Goal: Transaction & Acquisition: Purchase product/service

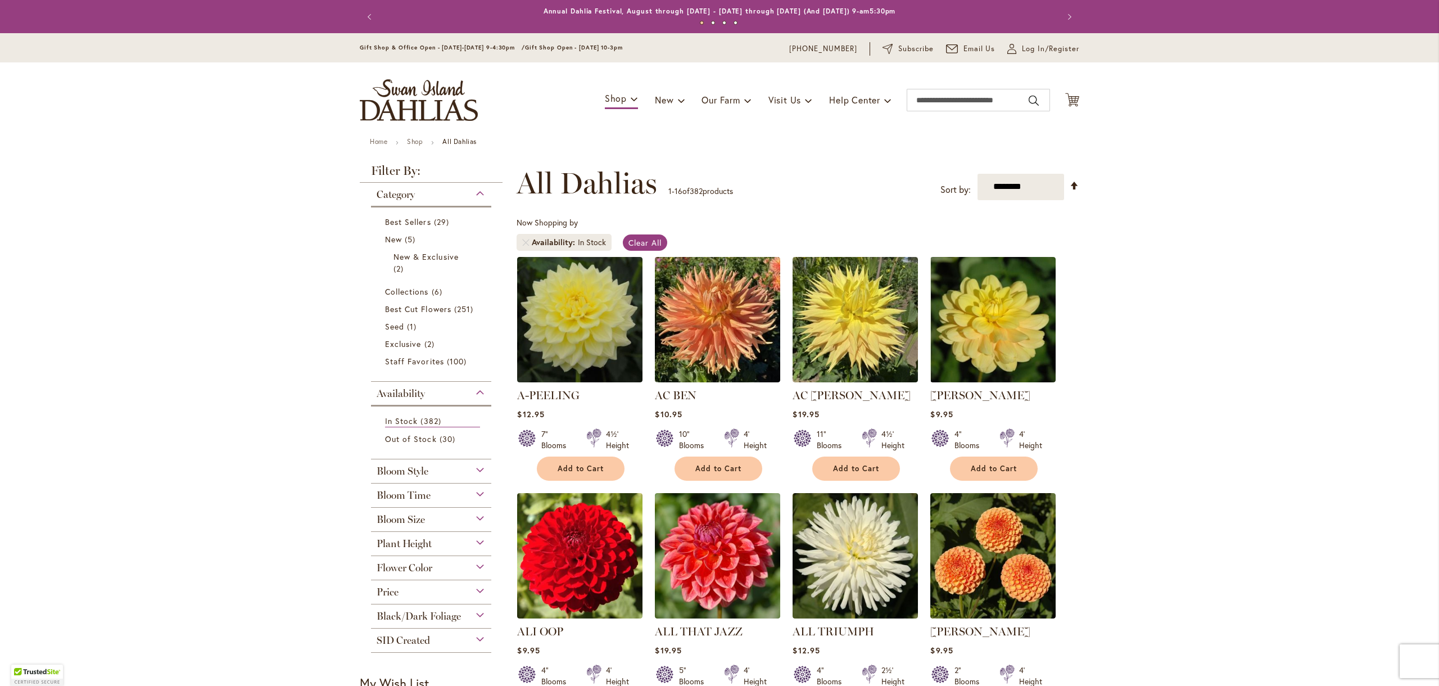
click at [474, 497] on div "Bloom Time" at bounding box center [431, 492] width 120 height 18
click at [475, 499] on div "Bloom Time" at bounding box center [431, 492] width 120 height 18
click at [474, 477] on div "Bloom Style" at bounding box center [431, 468] width 120 height 18
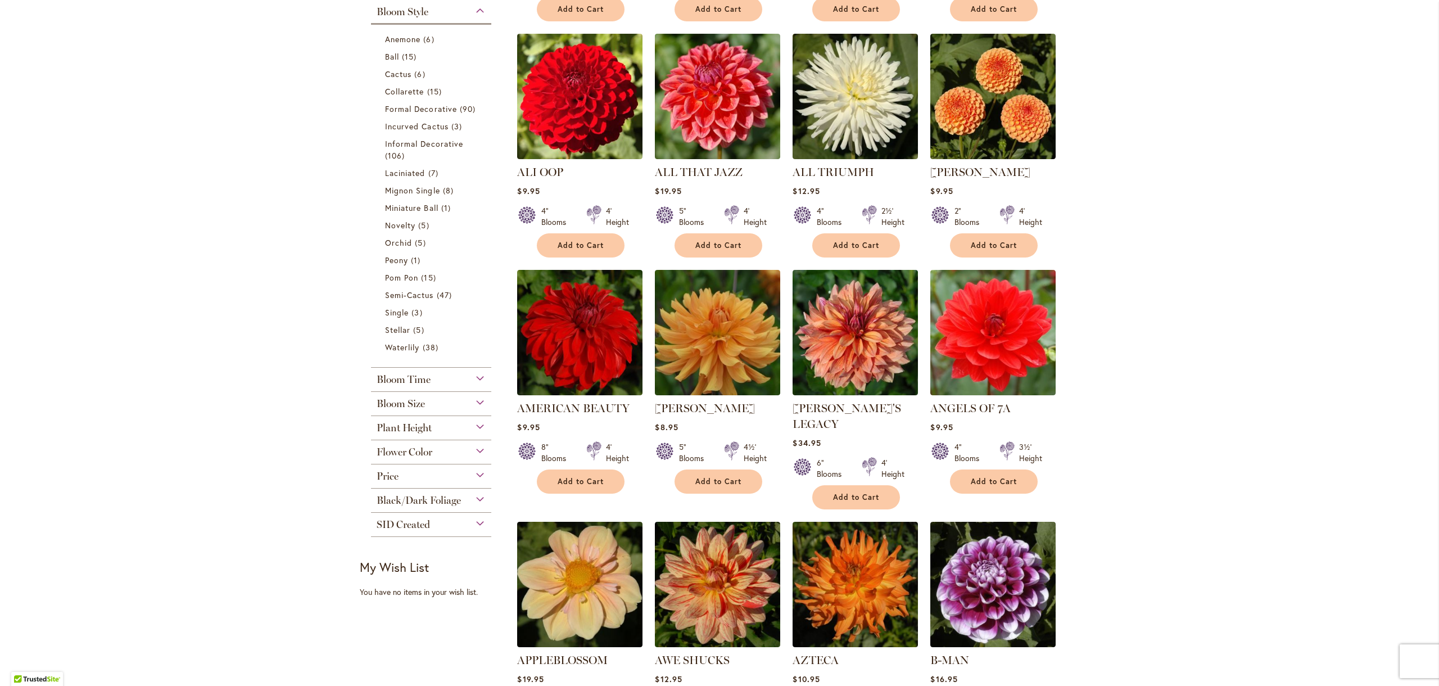
drag, startPoint x: 474, startPoint y: 477, endPoint x: 343, endPoint y: 457, distance: 132.4
click at [343, 458] on div "Skip to Content Gift Shop & Office Open - Monday-Friday 9-4:30pm / Gift Shop Op…" at bounding box center [719, 459] width 1439 height 1771
click at [344, 456] on div "Skip to Content Gift Shop & Office Open - Monday-Friday 9-4:30pm / Gift Shop Op…" at bounding box center [719, 459] width 1439 height 1771
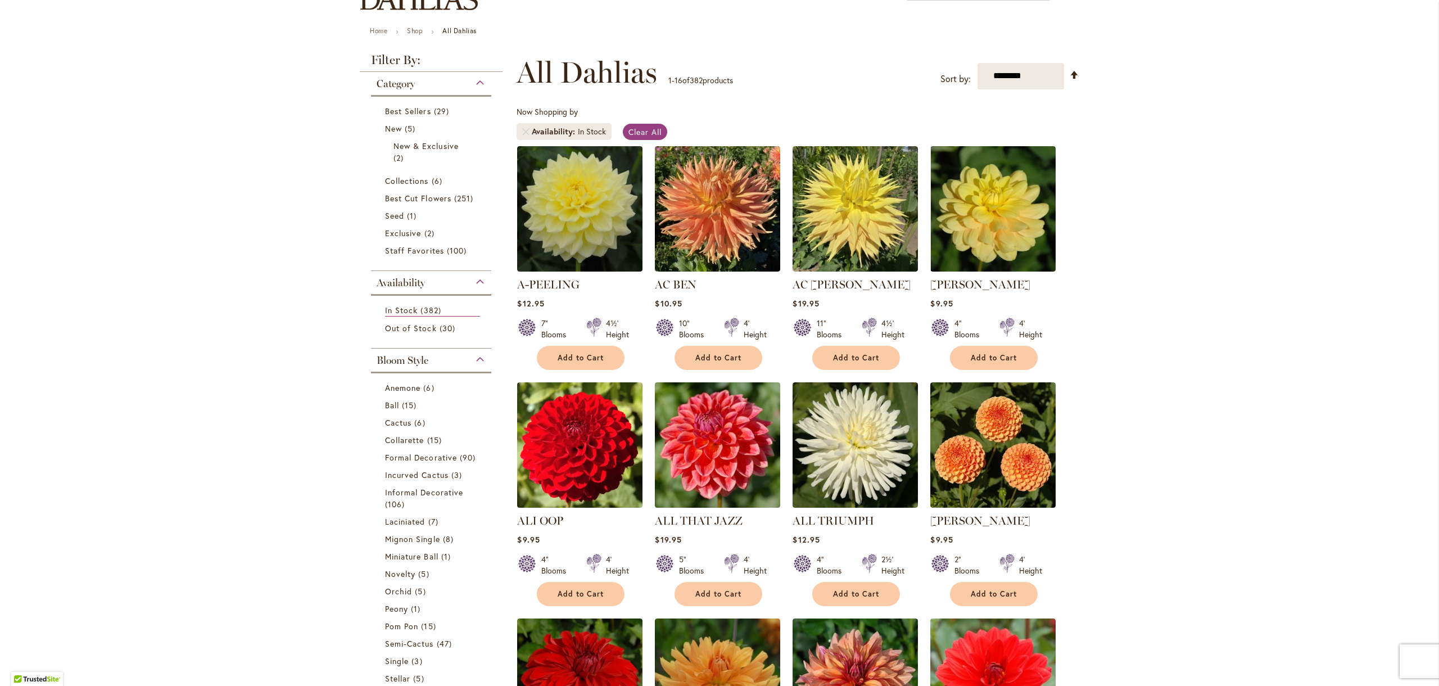
scroll to position [107, 0]
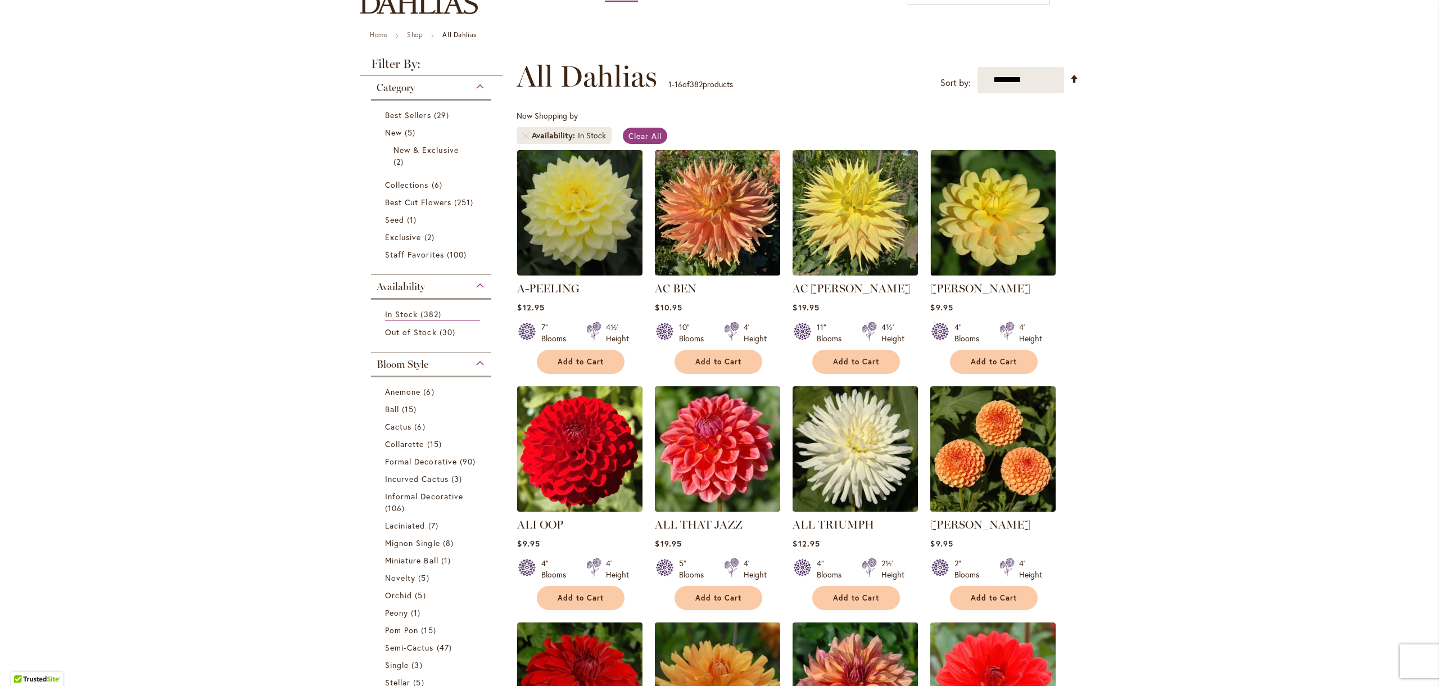
click at [477, 363] on div "Bloom Style" at bounding box center [431, 361] width 120 height 18
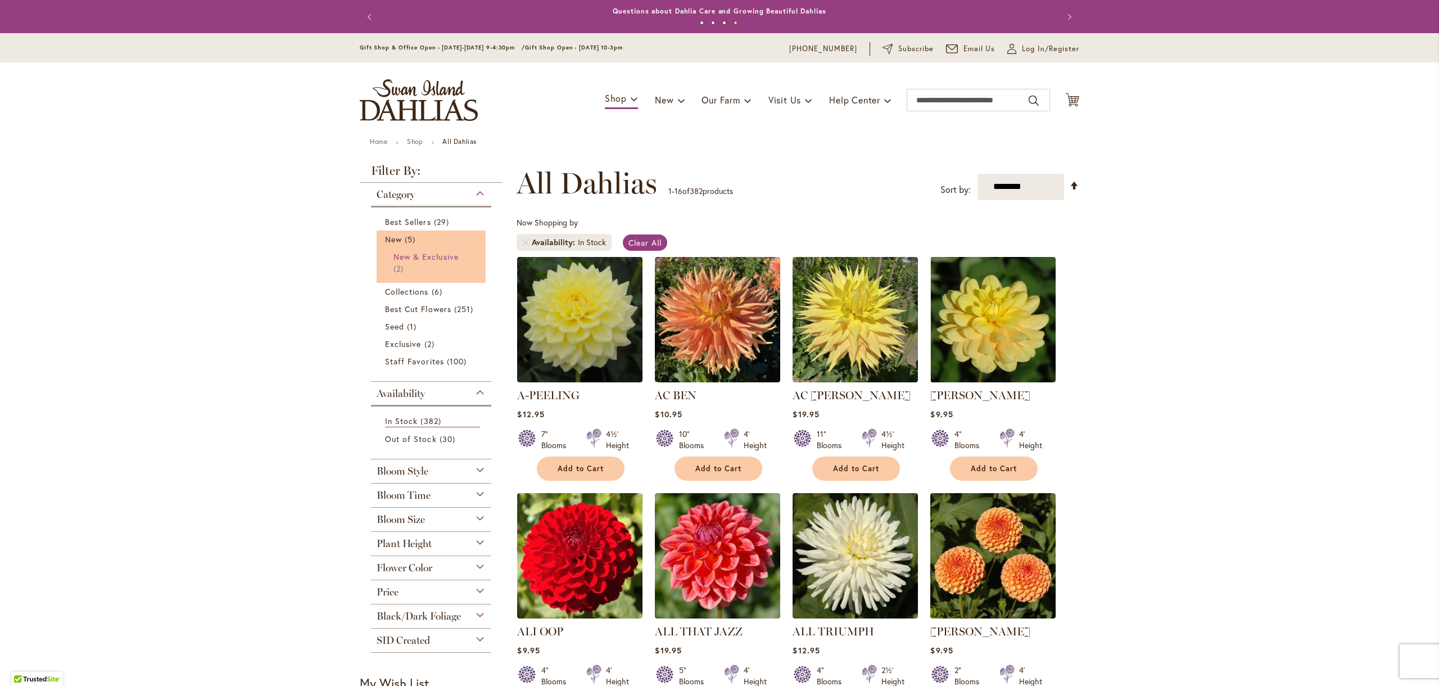
click at [428, 259] on span "New & Exclusive" at bounding box center [425, 256] width 65 height 11
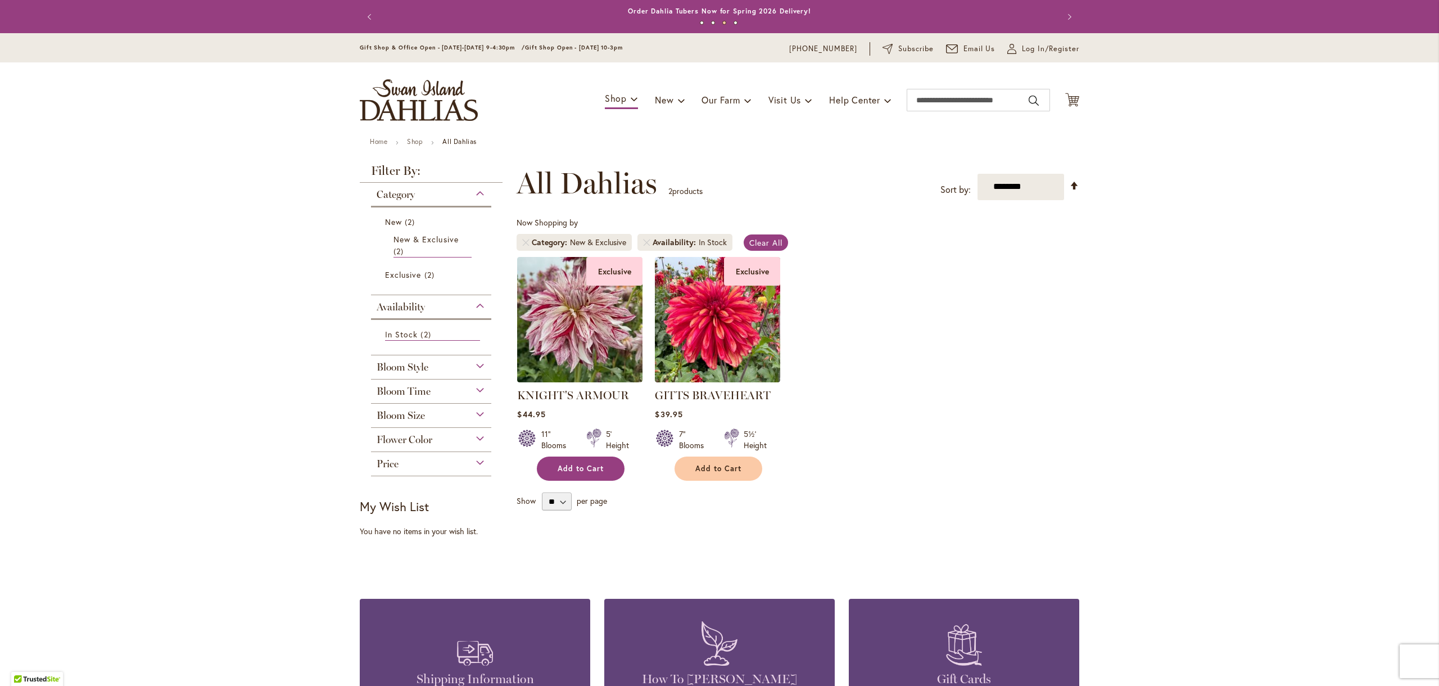
click at [571, 469] on span "Add to Cart" at bounding box center [581, 469] width 46 height 10
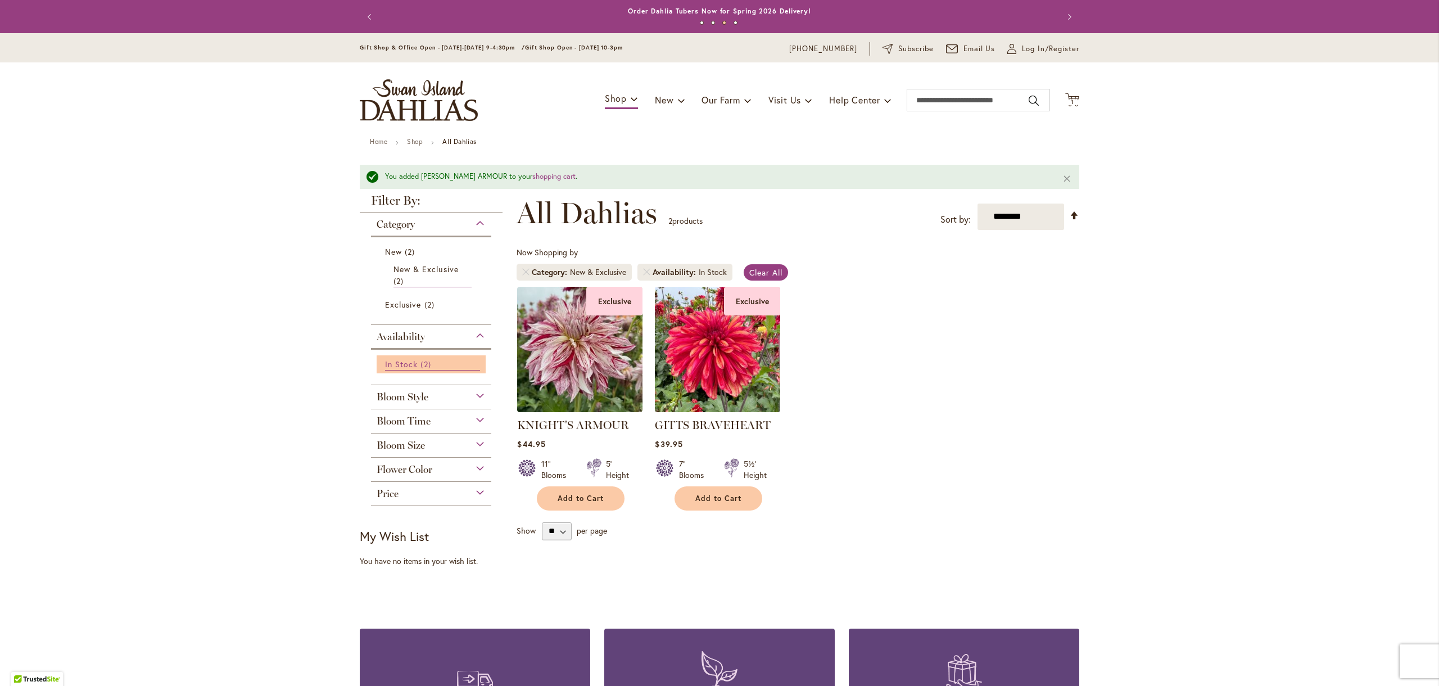
click at [398, 365] on span "In Stock" at bounding box center [401, 364] width 33 height 11
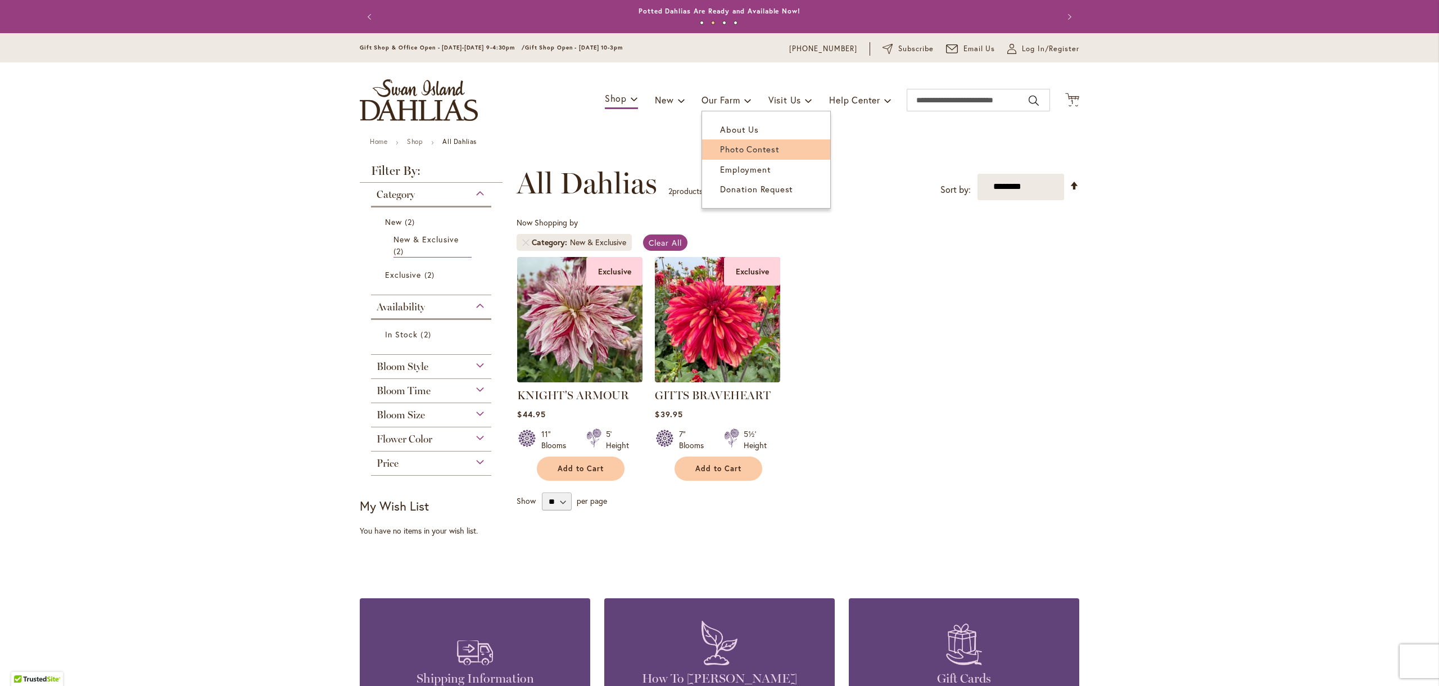
click at [726, 149] on span "Photo Contest" at bounding box center [749, 148] width 59 height 11
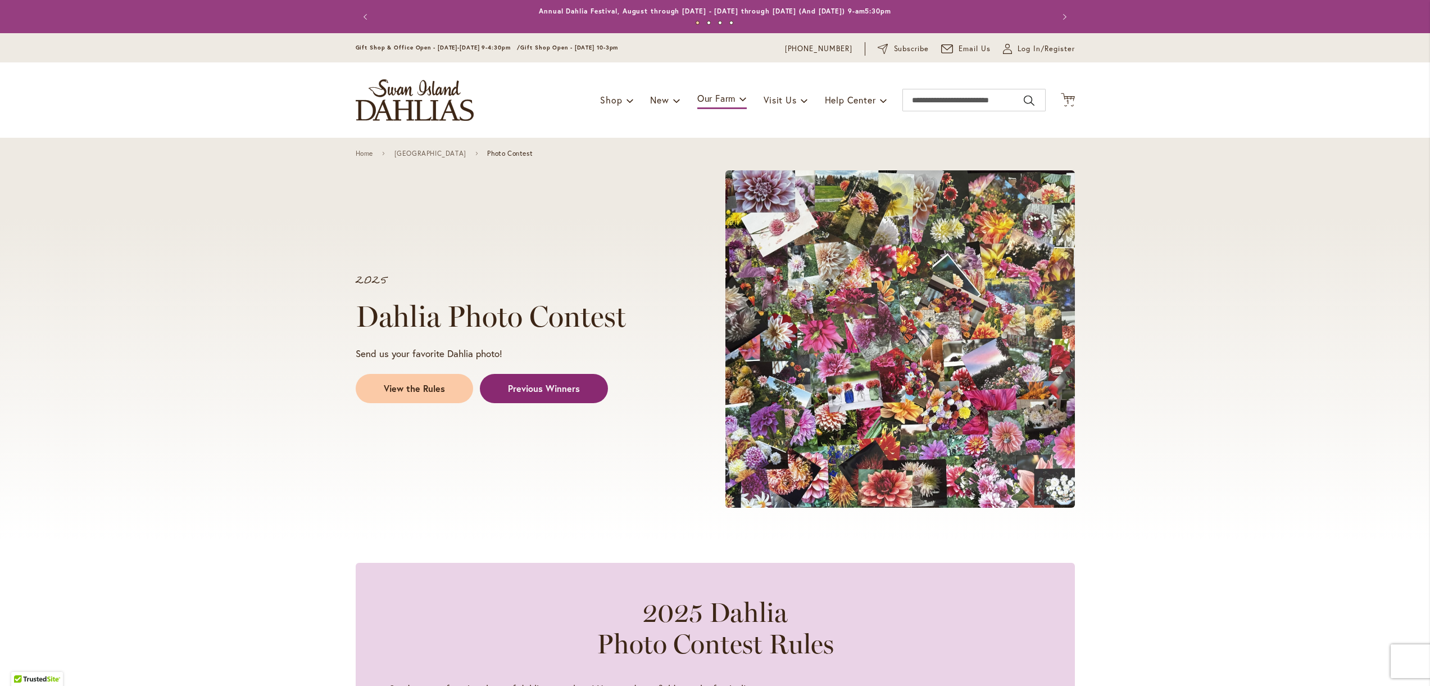
click at [582, 392] on link "Previous Winners" at bounding box center [544, 388] width 128 height 29
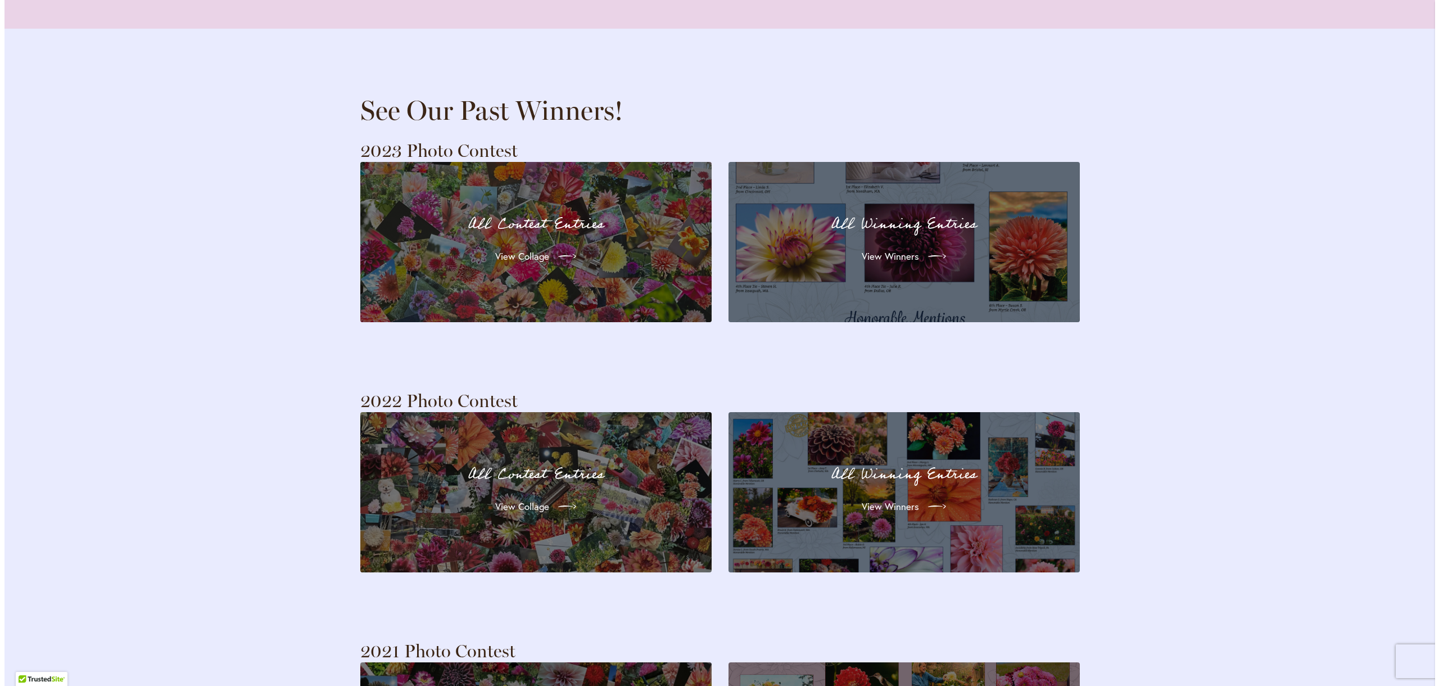
scroll to position [2167, 0]
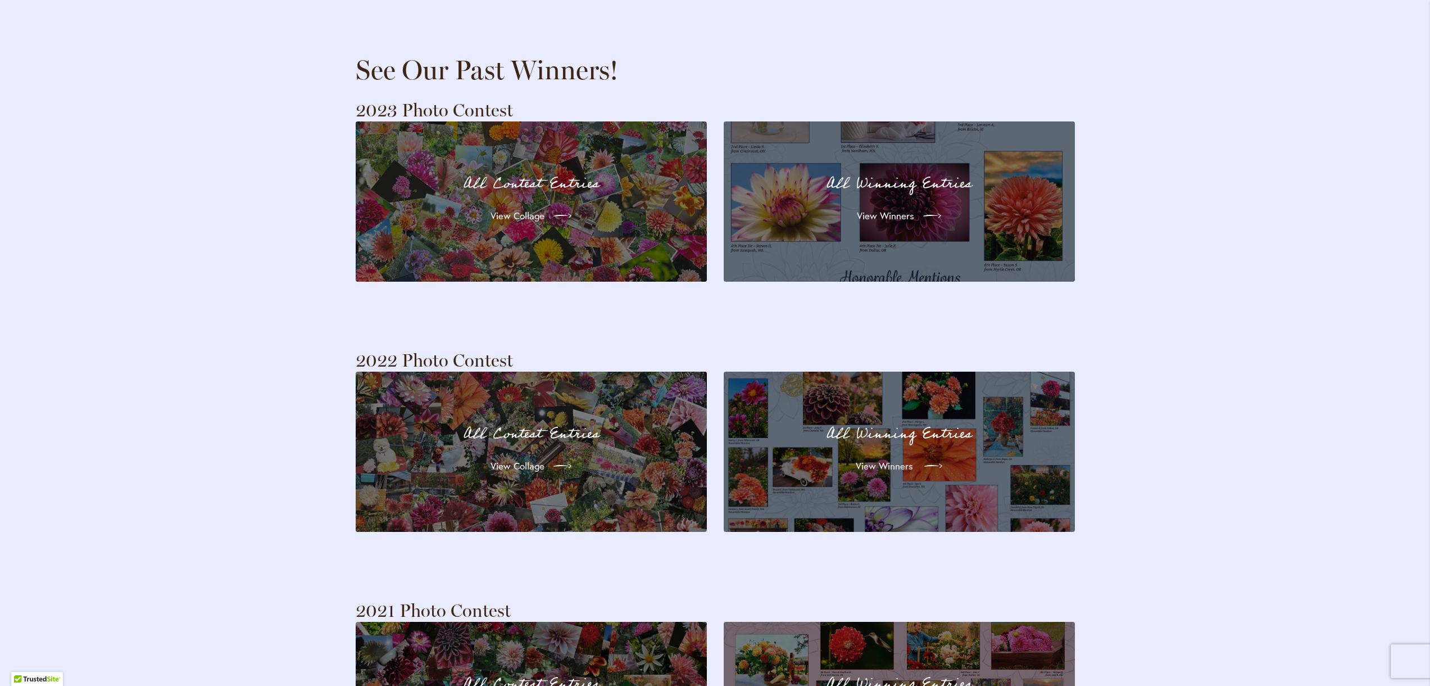
click at [900, 459] on span "View Winners" at bounding box center [884, 465] width 57 height 13
